Goal: Task Accomplishment & Management: Use online tool/utility

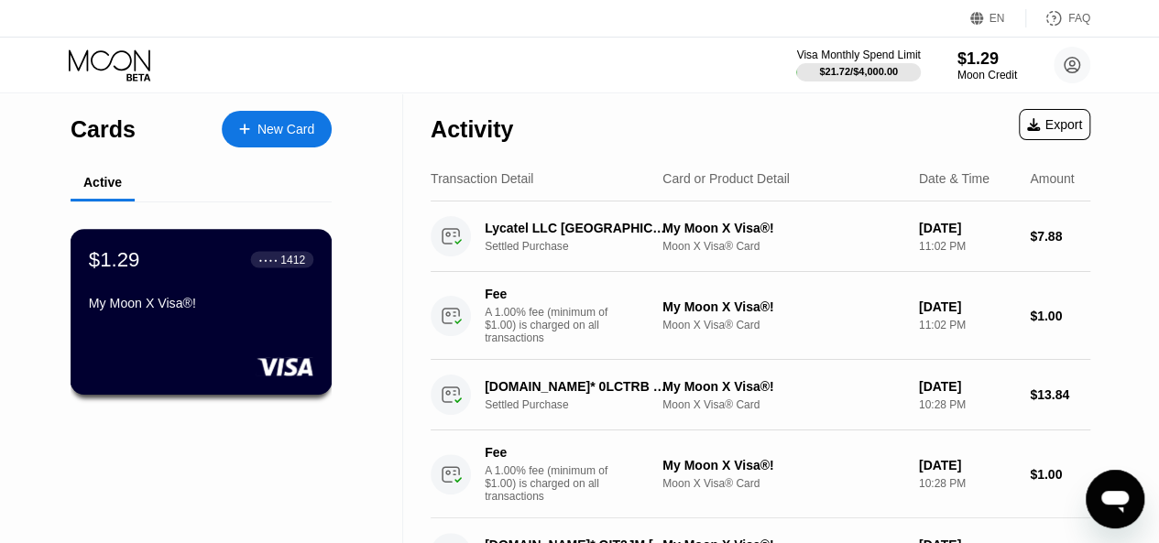
click at [228, 265] on div "$1.29 ● ● ● ● 1412" at bounding box center [201, 259] width 224 height 24
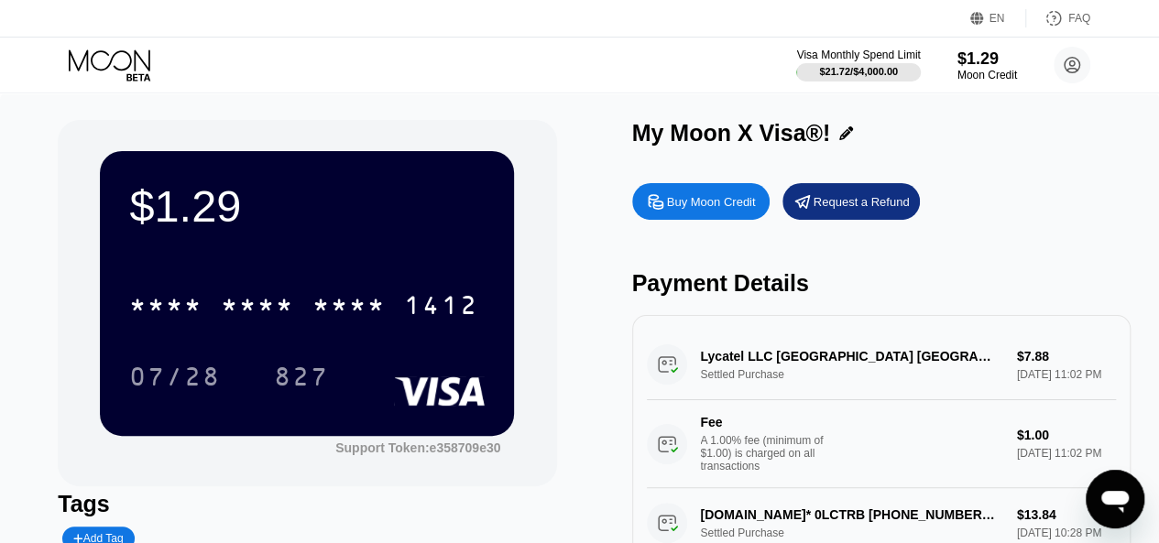
click at [59, 273] on div "$1.29 * * * * * * * * * * * * 1412 07/28 827 Support Token: e358709e30" at bounding box center [307, 303] width 498 height 366
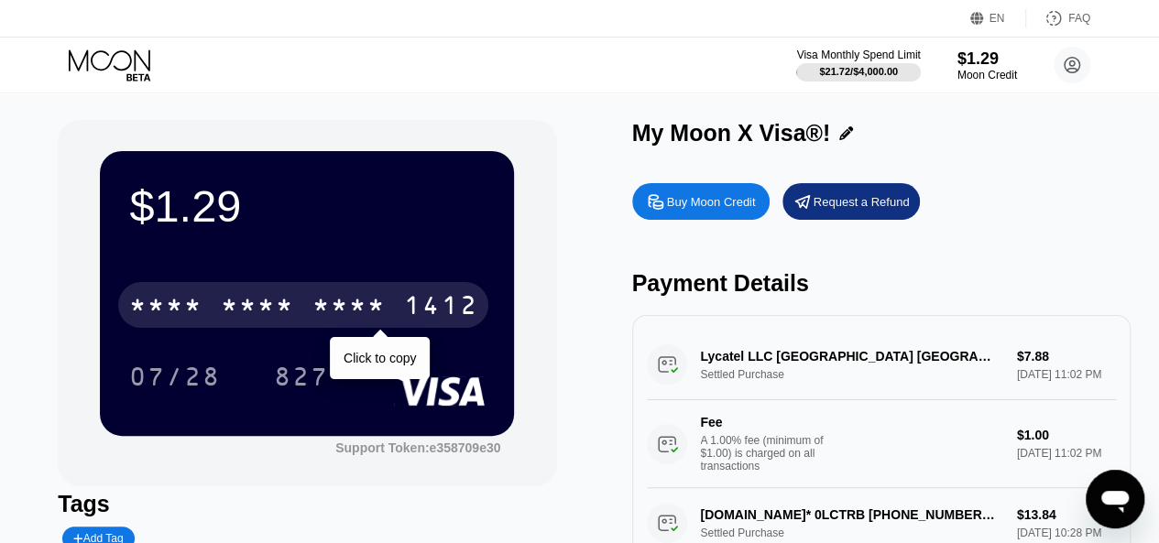
click at [310, 292] on div "* * * * * * * * * * * * 1412" at bounding box center [303, 305] width 370 height 46
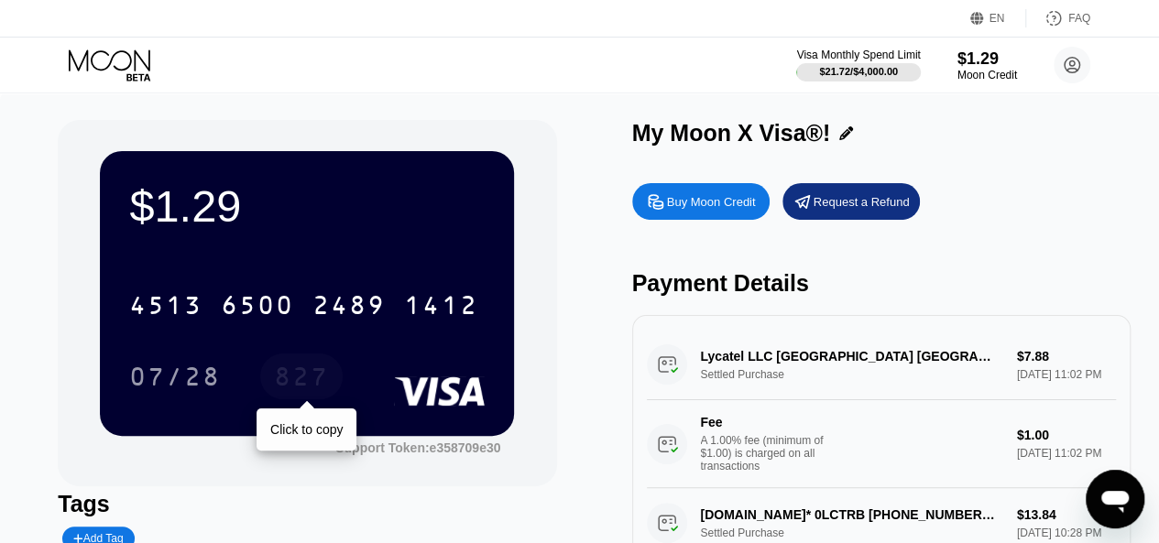
click at [285, 383] on div "827" at bounding box center [301, 379] width 55 height 29
